Goal: Obtain resource: Download file/media

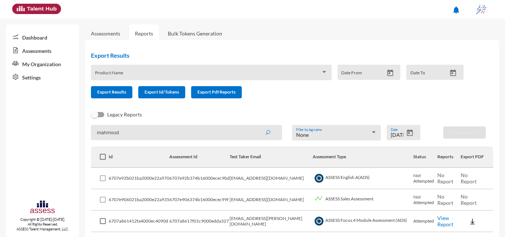
scroll to position [71, 0]
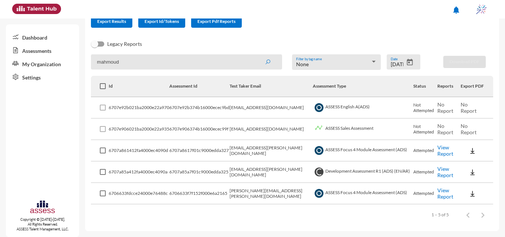
click at [95, 62] on input "mahmoud" at bounding box center [186, 61] width 191 height 15
type input "[PERSON_NAME]"
click at [410, 62] on icon "Open calendar" at bounding box center [410, 62] width 6 height 7
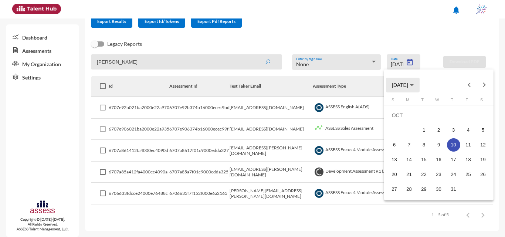
click at [402, 86] on span "[DATE]" at bounding box center [400, 85] width 16 height 6
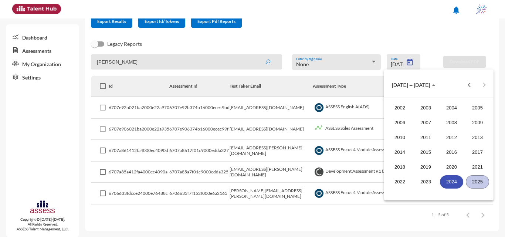
click at [476, 185] on div "2025" at bounding box center [477, 181] width 23 height 13
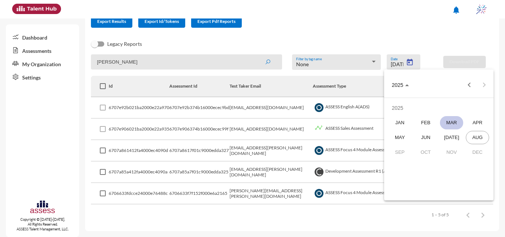
click at [446, 123] on div "MAR" at bounding box center [451, 122] width 23 height 13
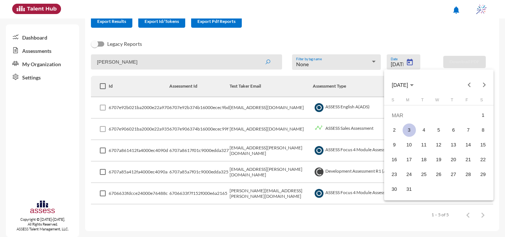
click at [408, 128] on div "3" at bounding box center [409, 130] width 13 height 13
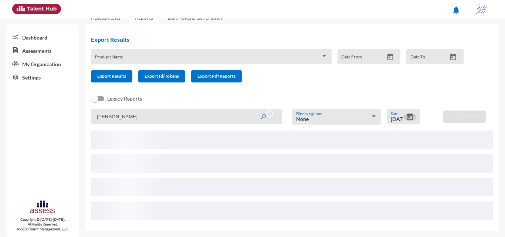
scroll to position [0, 0]
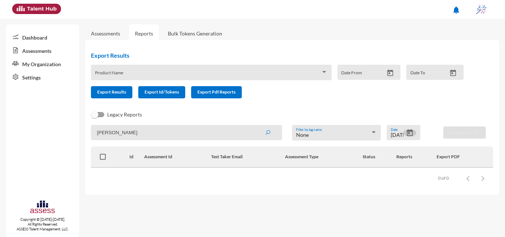
click at [412, 134] on icon "Open calendar" at bounding box center [410, 133] width 8 height 8
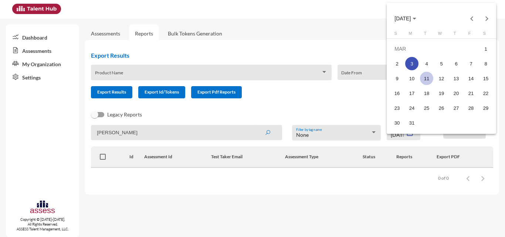
click at [428, 79] on div "11" at bounding box center [426, 78] width 13 height 13
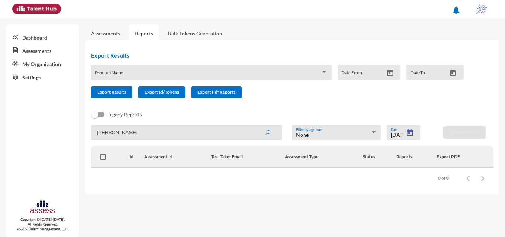
type input "[DATE]"
click at [207, 135] on input "[PERSON_NAME]" at bounding box center [186, 132] width 191 height 15
click at [256, 126] on button "submit" at bounding box center [268, 132] width 24 height 13
type input "h"
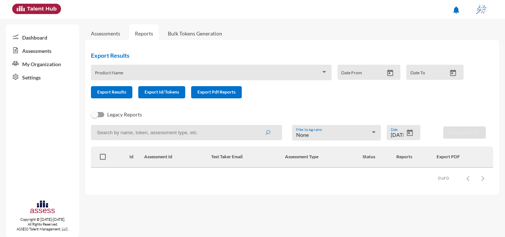
click at [126, 133] on input at bounding box center [186, 132] width 191 height 15
paste input "[PERSON_NAME] Abd Elhamid [PERSON_NAME]"
drag, startPoint x: 184, startPoint y: 134, endPoint x: 118, endPoint y: 131, distance: 66.6
click at [118, 131] on input "[PERSON_NAME] Abd Elhamid [PERSON_NAME]" at bounding box center [186, 132] width 191 height 15
type input "[PERSON_NAME]"
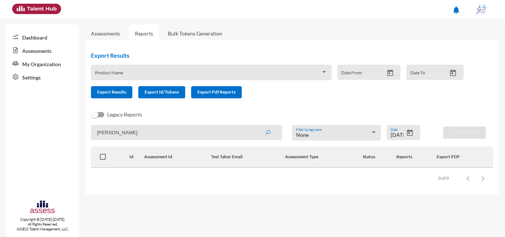
click at [256, 126] on button "submit" at bounding box center [268, 132] width 24 height 13
click at [411, 131] on icon "Open calendar" at bounding box center [410, 132] width 6 height 7
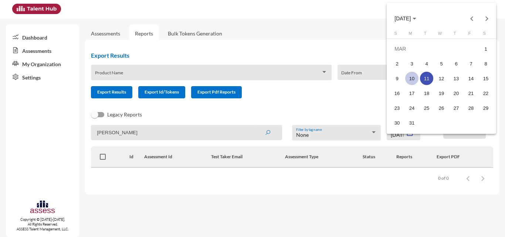
click at [414, 75] on div "10" at bounding box center [411, 78] width 13 height 13
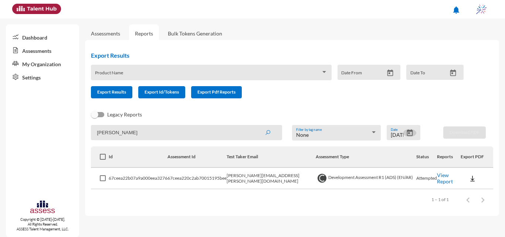
click at [471, 177] on img at bounding box center [472, 178] width 7 height 7
click at [475, 120] on button "OCM / EN" at bounding box center [482, 122] width 46 height 14
click at [410, 133] on icon "Open calendar" at bounding box center [410, 133] width 8 height 8
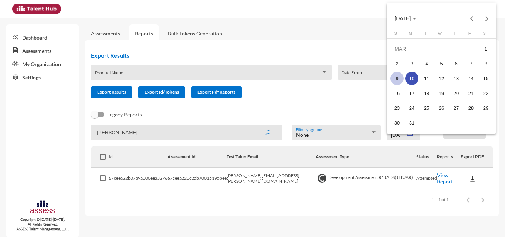
click at [397, 79] on div "9" at bounding box center [397, 78] width 13 height 13
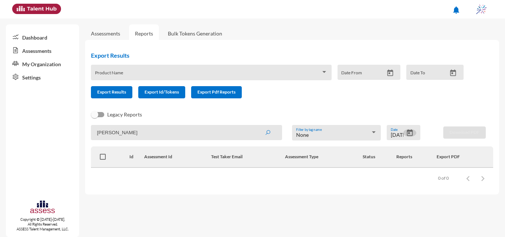
click at [406, 134] on icon "Open calendar" at bounding box center [410, 133] width 8 height 8
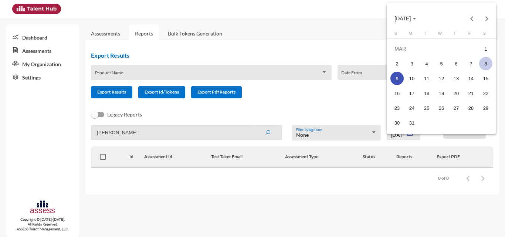
click at [489, 65] on div "8" at bounding box center [485, 63] width 13 height 13
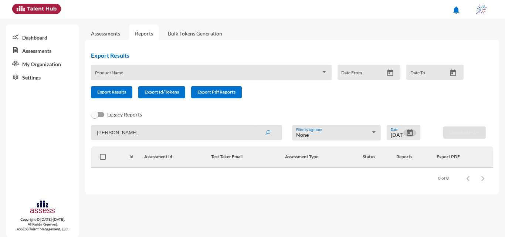
click at [412, 134] on icon "Open calendar" at bounding box center [410, 133] width 8 height 8
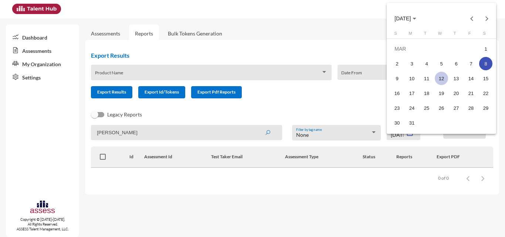
click at [441, 79] on div "12" at bounding box center [441, 78] width 13 height 13
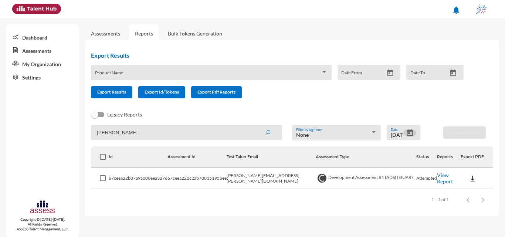
click at [409, 133] on icon "Open calendar" at bounding box center [410, 132] width 6 height 7
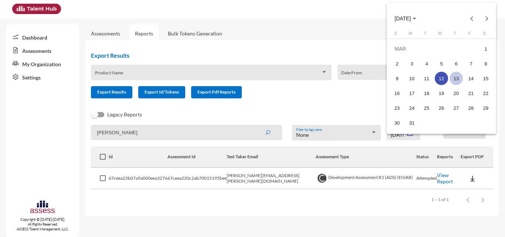
click at [452, 81] on div "13" at bounding box center [456, 78] width 13 height 13
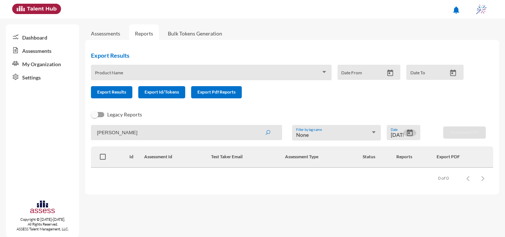
click at [409, 134] on icon "Open calendar" at bounding box center [410, 133] width 8 height 8
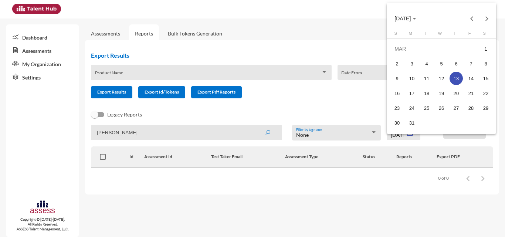
click at [456, 78] on div "13" at bounding box center [456, 78] width 13 height 13
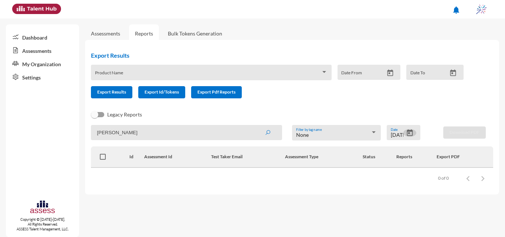
click at [409, 131] on icon "Open calendar" at bounding box center [410, 132] width 6 height 7
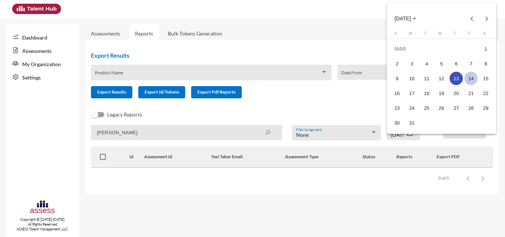
click at [467, 78] on div "14" at bounding box center [471, 78] width 13 height 13
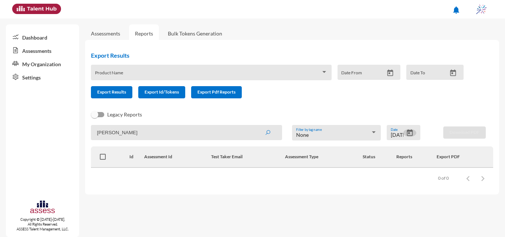
click at [406, 130] on button "Open calendar" at bounding box center [410, 133] width 13 height 8
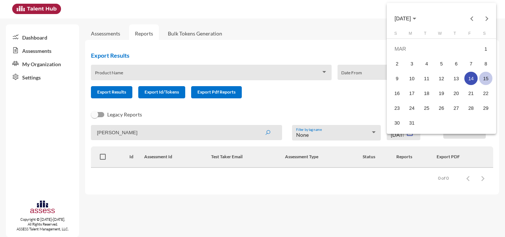
click at [493, 75] on td "15" at bounding box center [486, 78] width 15 height 15
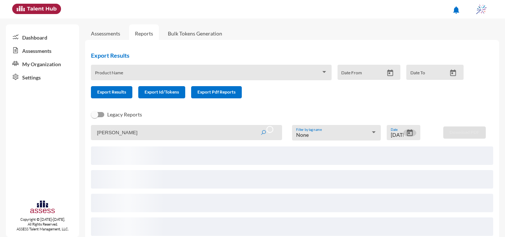
click at [405, 136] on mat-datepicker-toggle at bounding box center [410, 135] width 13 height 6
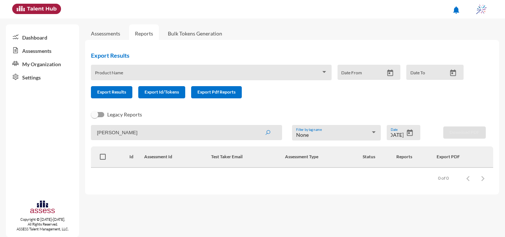
click at [411, 128] on div "[DATE] Date" at bounding box center [404, 132] width 34 height 15
click at [410, 132] on icon "Open calendar" at bounding box center [410, 132] width 6 height 7
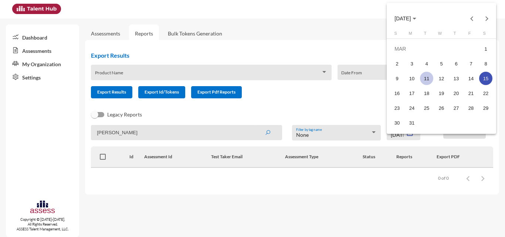
click at [423, 79] on div "11" at bounding box center [426, 78] width 13 height 13
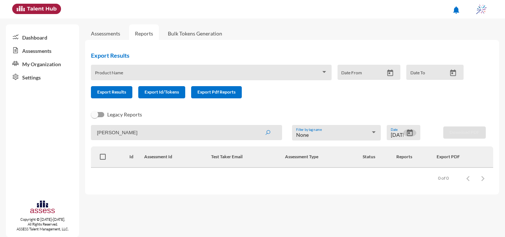
click at [408, 133] on icon "Open calendar" at bounding box center [410, 133] width 8 height 8
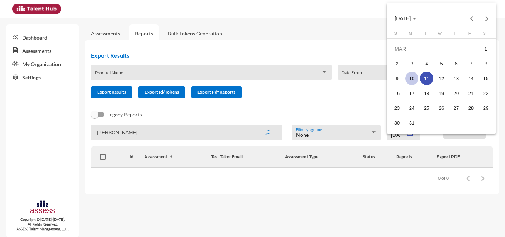
click at [415, 77] on div "10" at bounding box center [411, 78] width 13 height 13
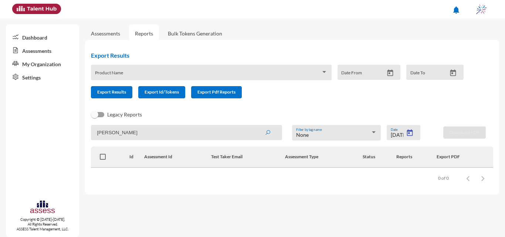
type input "[DATE]"
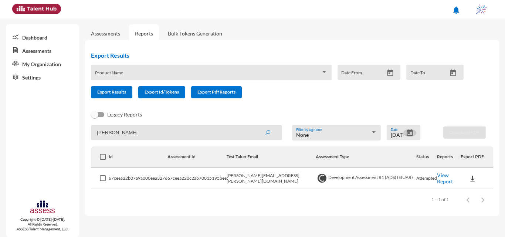
click at [473, 178] on img at bounding box center [472, 178] width 7 height 7
click at [486, 122] on button "OCM / EN" at bounding box center [482, 122] width 46 height 14
